Goal: Task Accomplishment & Management: Use online tool/utility

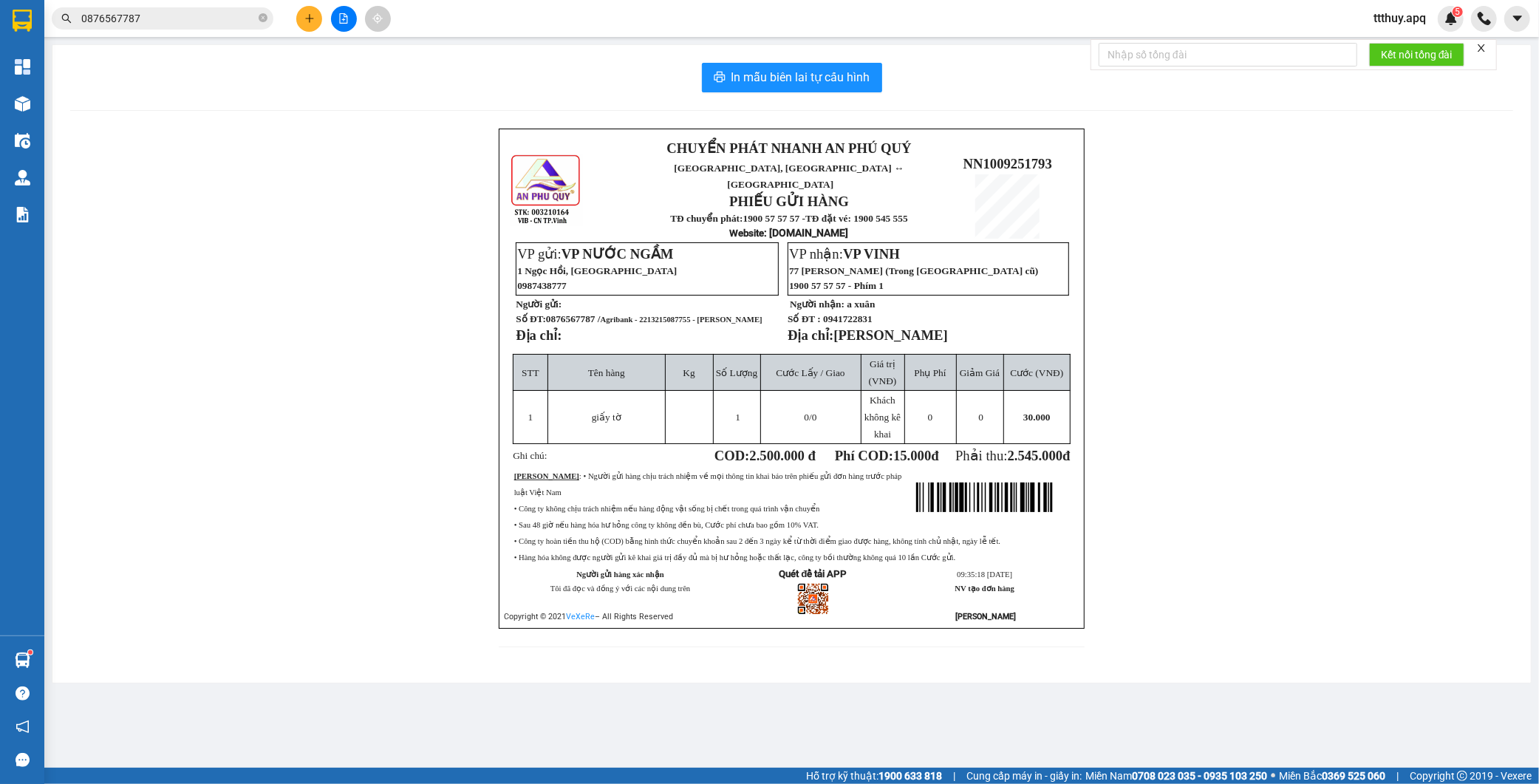
click at [222, 22] on input "0876567787" at bounding box center [168, 18] width 174 height 16
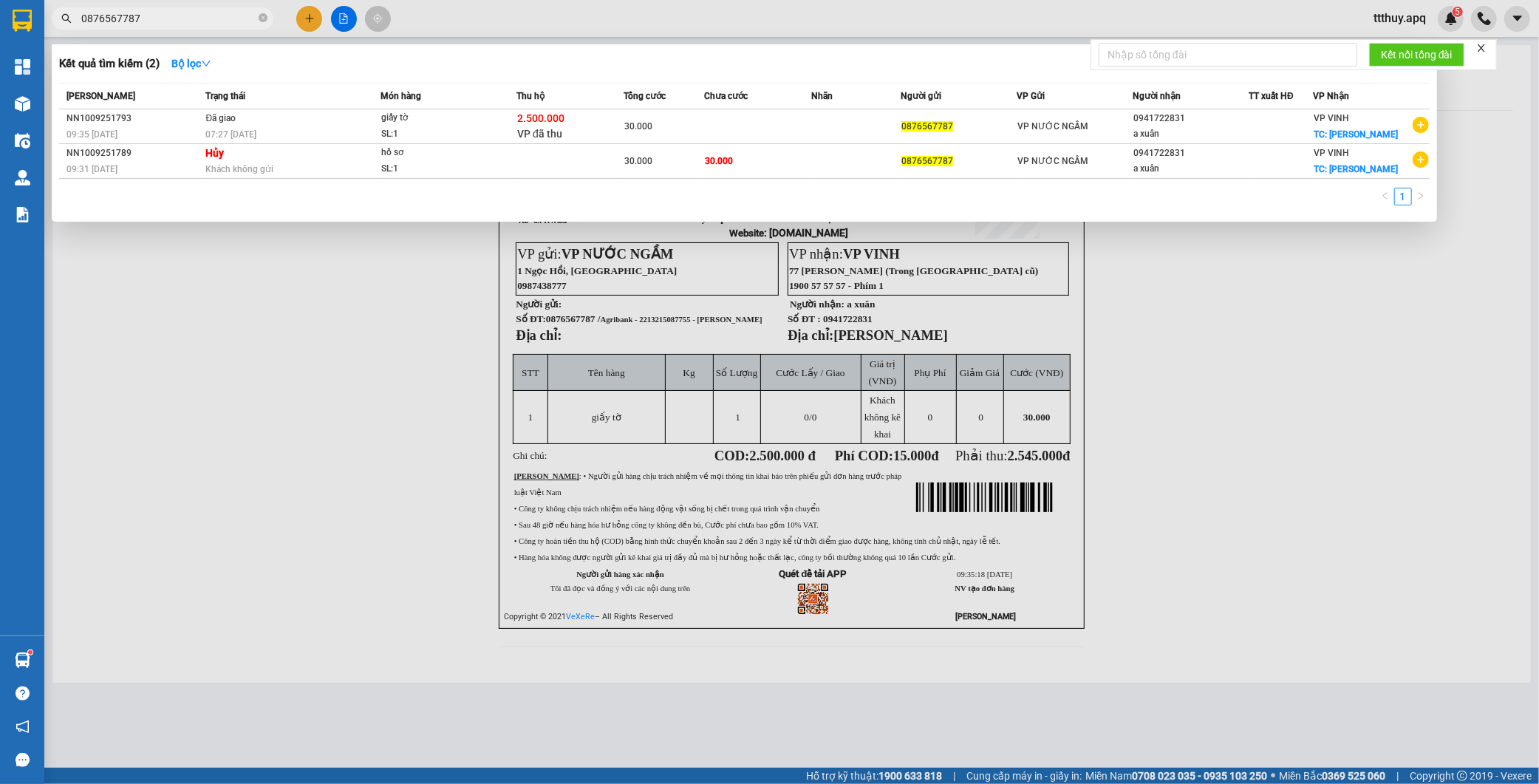
click at [222, 22] on input "0876567787" at bounding box center [168, 18] width 174 height 16
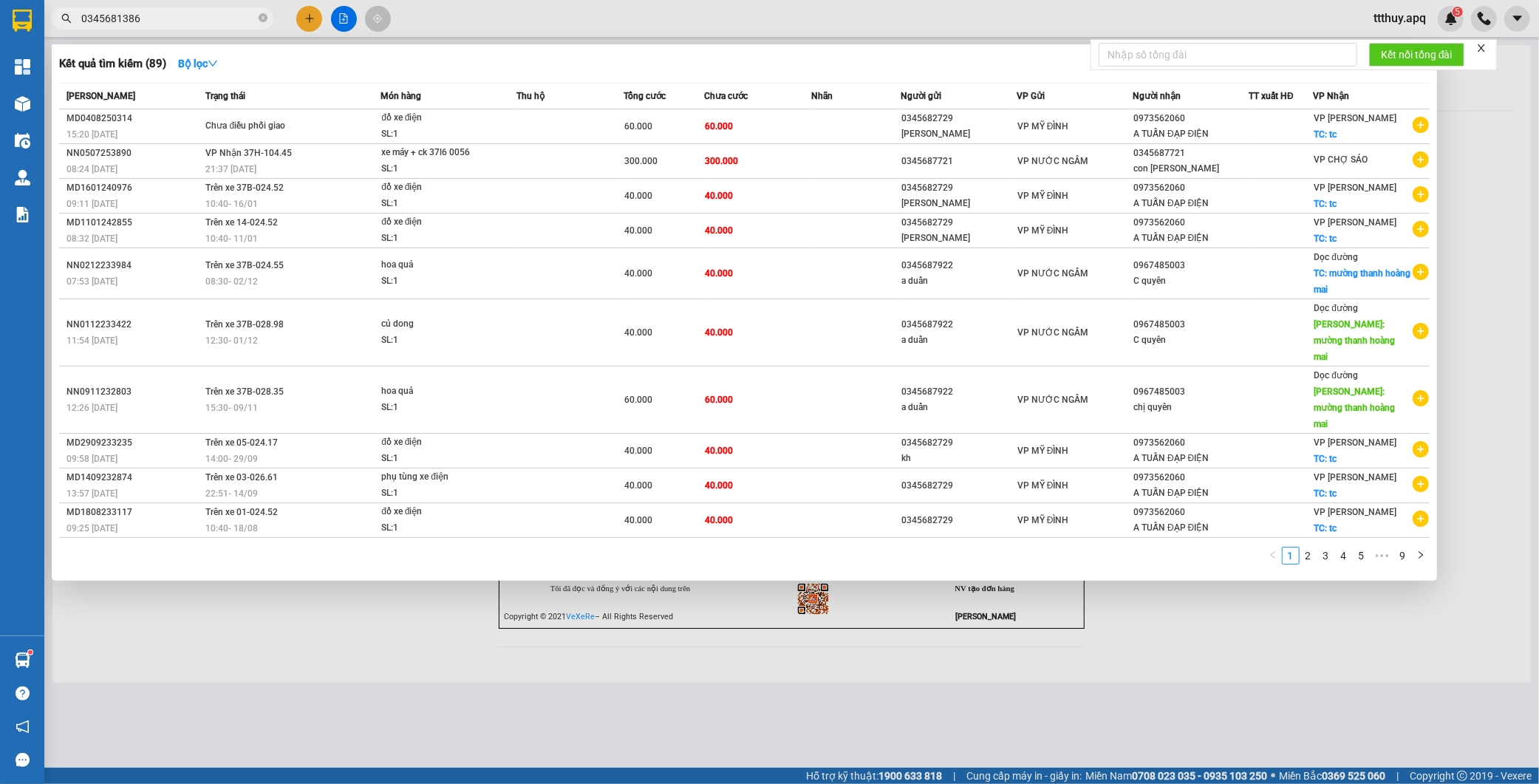
type input "0345681386"
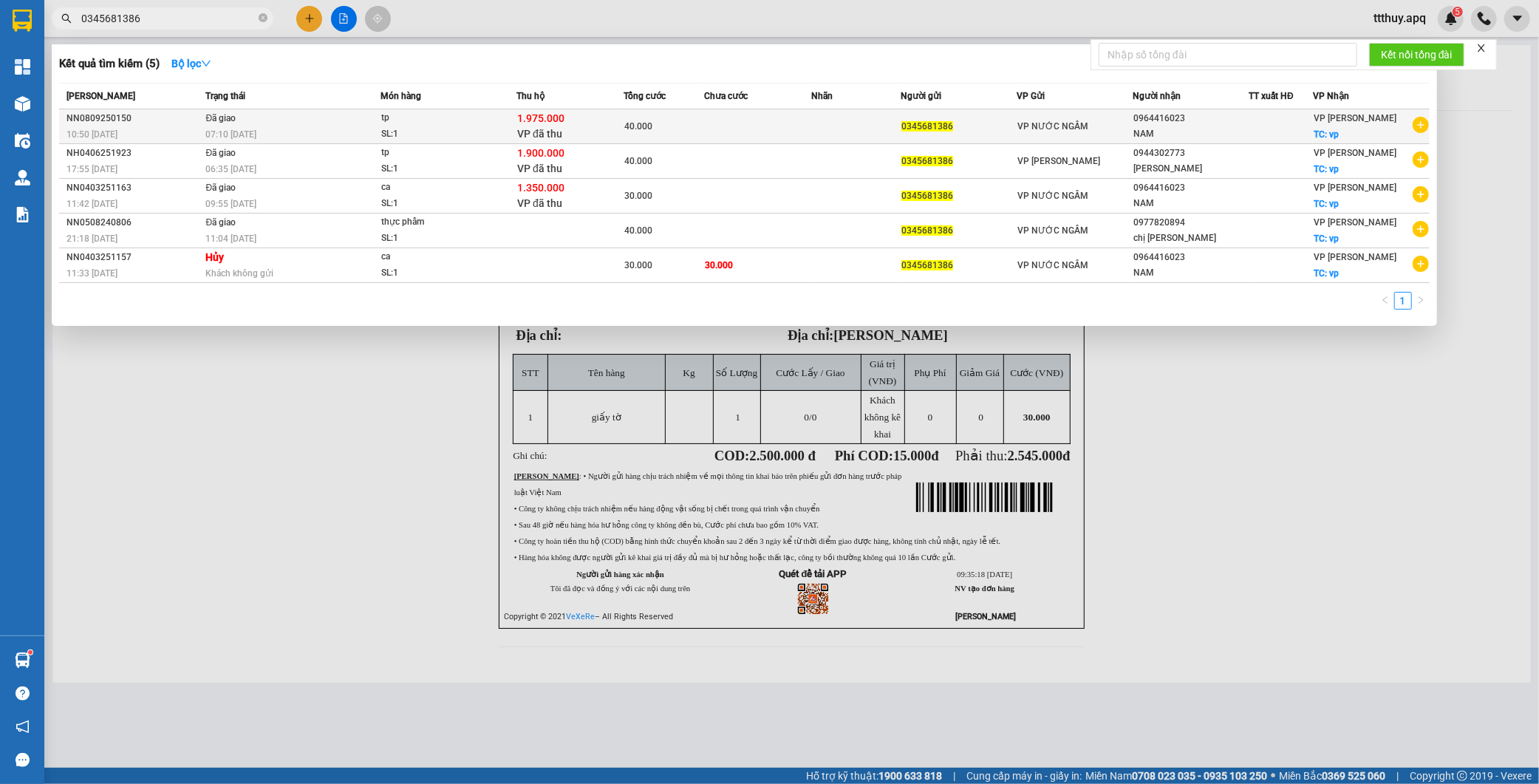
click at [385, 135] on div "SL: 1" at bounding box center [437, 134] width 111 height 16
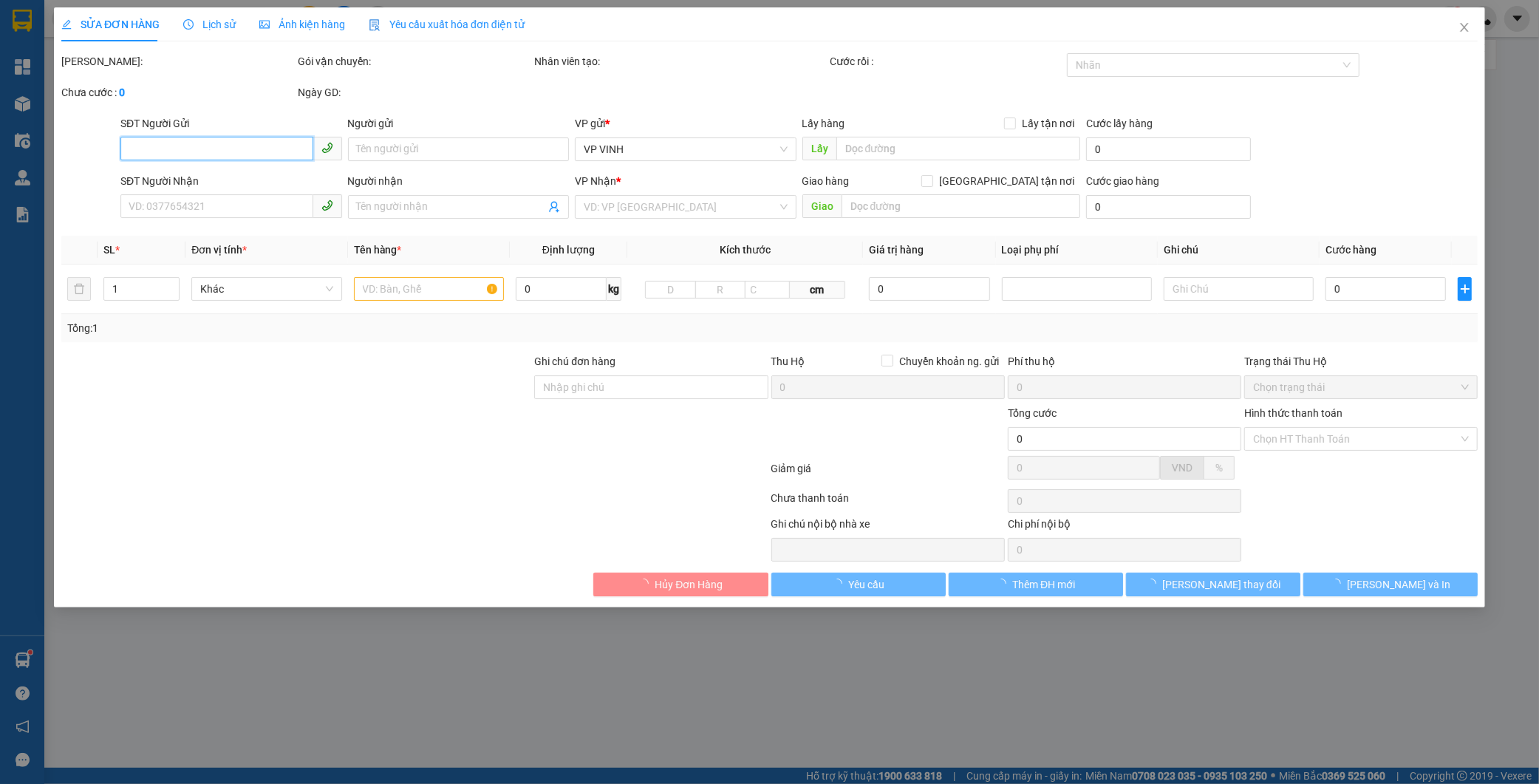
type input "0345681386"
type input "0964416023"
type input "NAM"
checkbox input "true"
type input "vp"
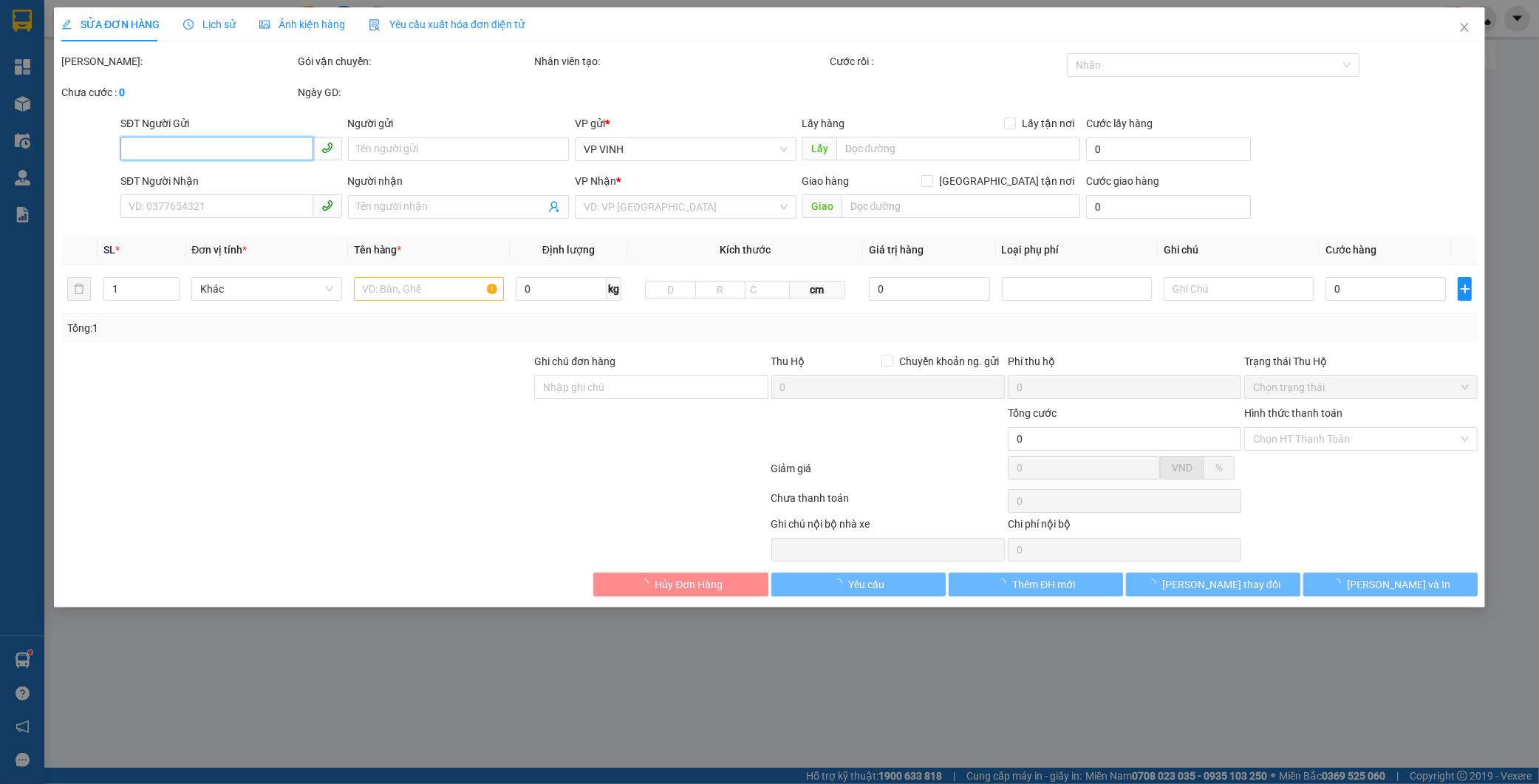
checkbox input "true"
type input "1.975.000"
type input "15.000"
type input "40.000"
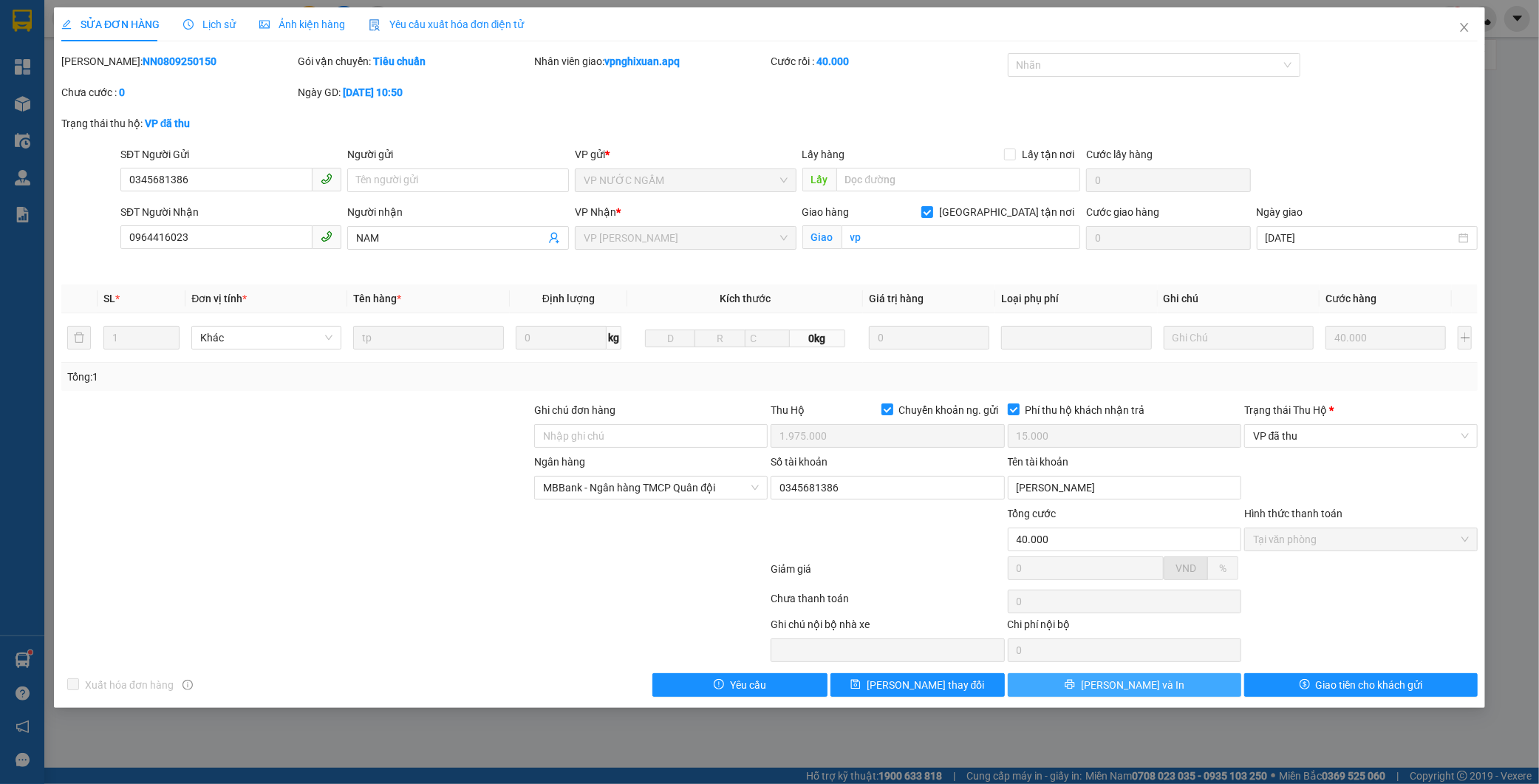
click at [1210, 691] on button "Lưu và In" at bounding box center [1124, 685] width 234 height 24
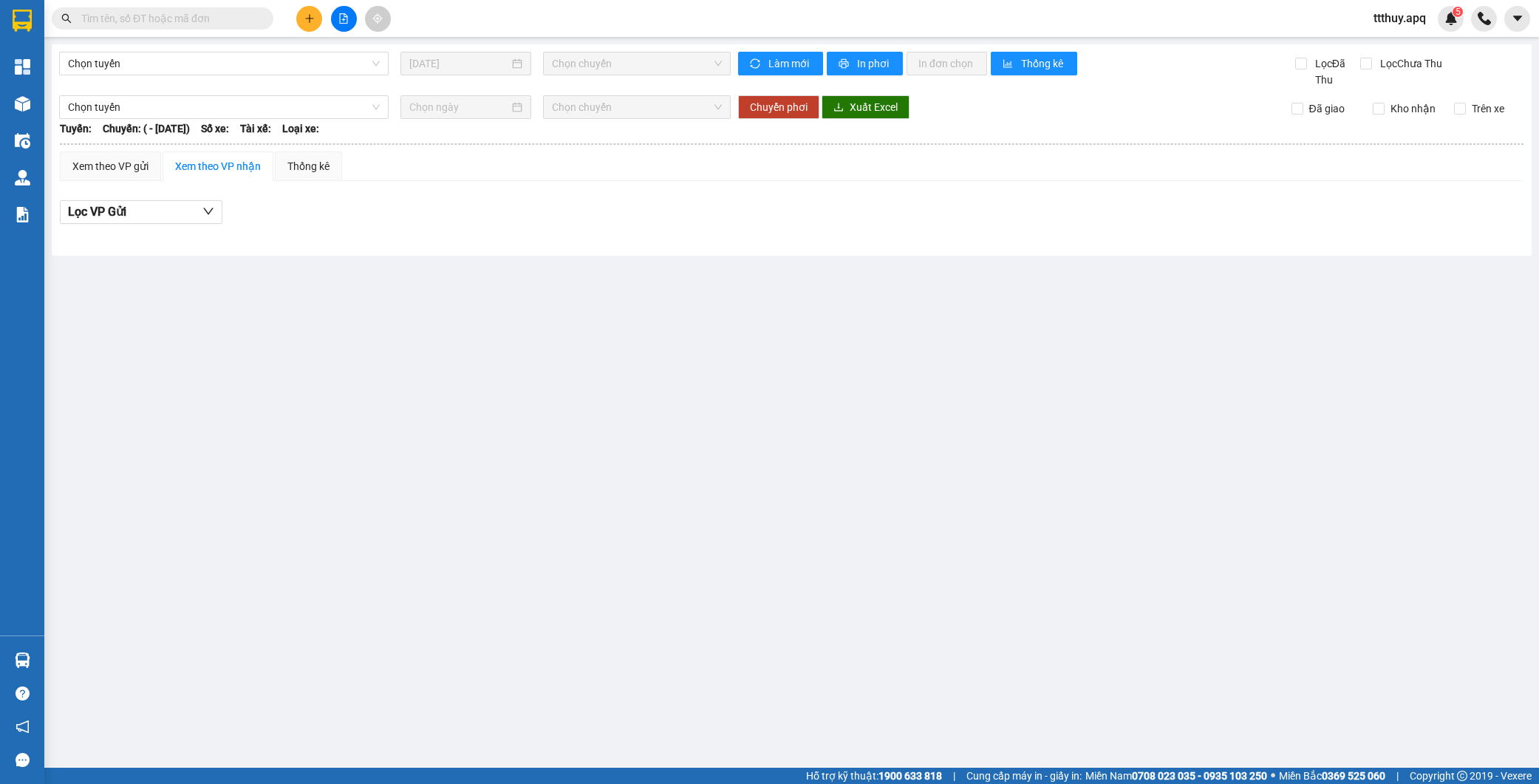
type input "[DATE]"
